Goal: Entertainment & Leisure: Consume media (video, audio)

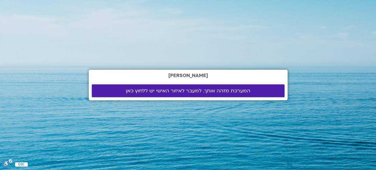
click at [191, 91] on span "המערכת מזהה אותך. למעבר לאיזור האישי יש ללחוץ כאן" at bounding box center [188, 91] width 124 height 6
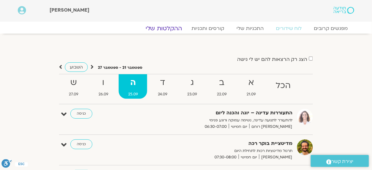
click at [166, 29] on link "ההקלטות שלי" at bounding box center [163, 28] width 51 height 7
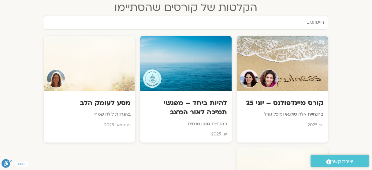
scroll to position [367, 0]
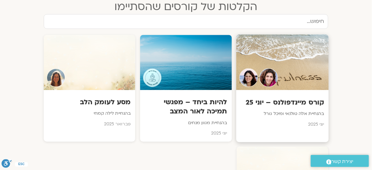
click at [285, 63] on div at bounding box center [282, 62] width 92 height 56
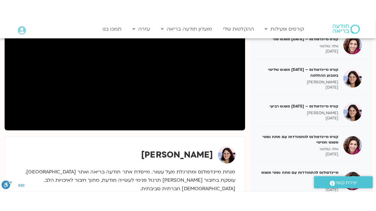
scroll to position [73, 0]
